Goal: Check status

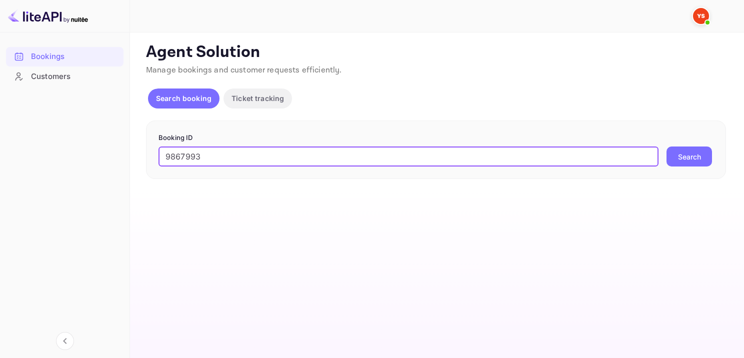
type input "9867993"
click at [690, 162] on button "Search" at bounding box center [690, 157] width 46 height 20
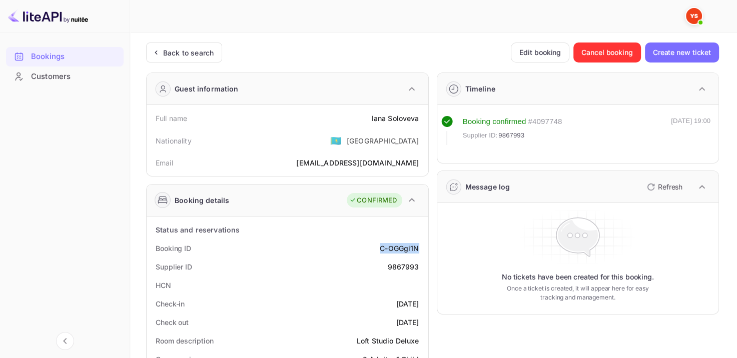
drag, startPoint x: 376, startPoint y: 242, endPoint x: 420, endPoint y: 248, distance: 44.5
click at [421, 248] on div "Booking ID C-OGGgi1N" at bounding box center [288, 248] width 274 height 19
copy div "C-OGGgi1N"
drag, startPoint x: 366, startPoint y: 122, endPoint x: 424, endPoint y: 114, distance: 59.0
click at [424, 114] on div "Full name [PERSON_NAME] Nationality 🇰🇿 [DEMOGRAPHIC_DATA] [PERSON_NAME] [PERSON…" at bounding box center [288, 140] width 282 height 71
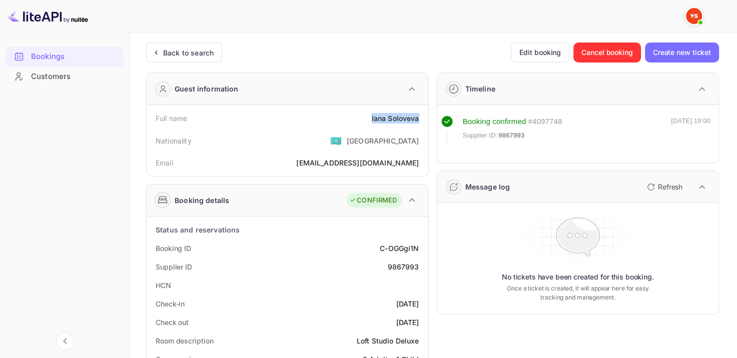
copy div "[PERSON_NAME]"
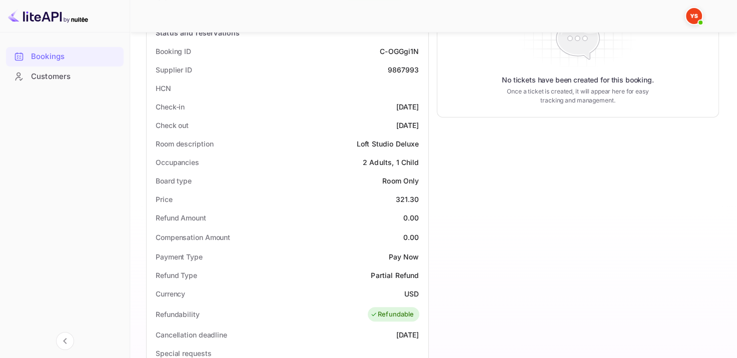
scroll to position [200, 0]
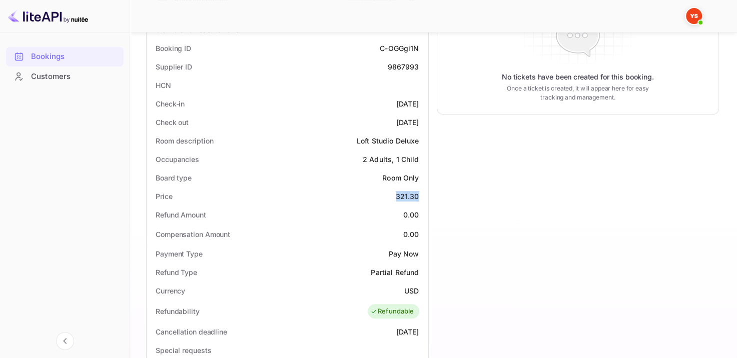
drag, startPoint x: 394, startPoint y: 194, endPoint x: 420, endPoint y: 197, distance: 26.1
click at [419, 198] on div "Price 321.30" at bounding box center [288, 196] width 274 height 19
copy div "321.30"
